Goal: Task Accomplishment & Management: Use online tool/utility

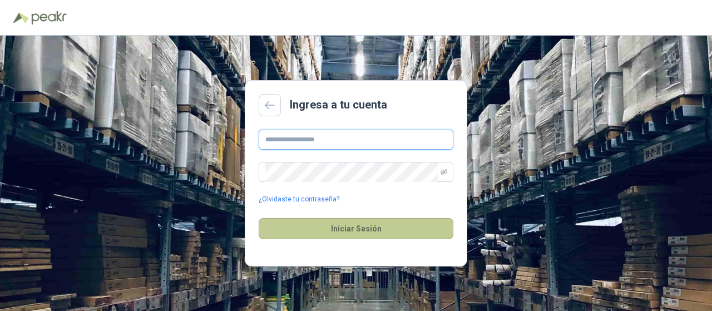
type input "**********"
click at [349, 231] on button "Iniciar Sesión" at bounding box center [356, 228] width 195 height 21
click at [350, 230] on button "Iniciar Sesión" at bounding box center [356, 228] width 195 height 21
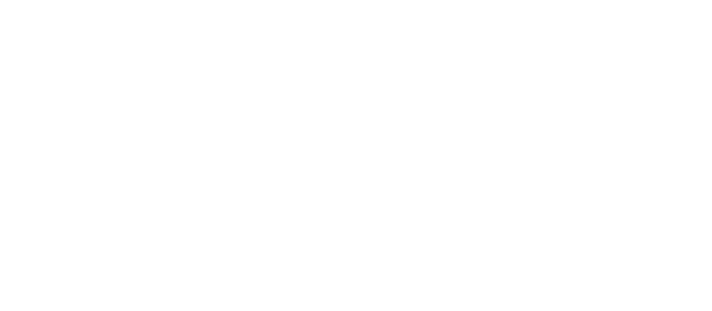
click at [418, 0] on html at bounding box center [356, 0] width 712 height 0
